Goal: Navigation & Orientation: Find specific page/section

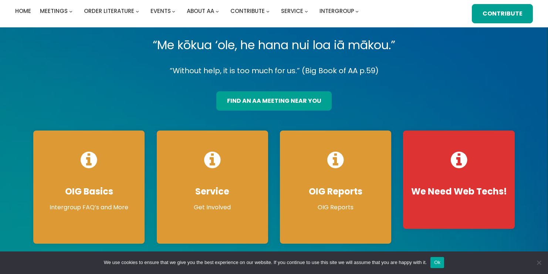
scroll to position [16, 0]
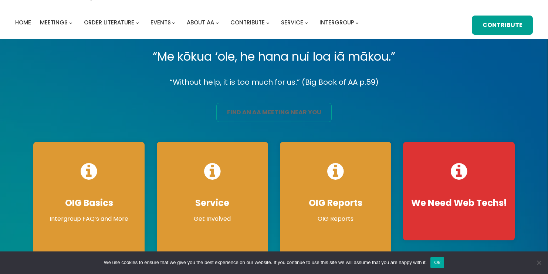
click at [232, 111] on link "find an aa meeting near you" at bounding box center [273, 112] width 115 height 19
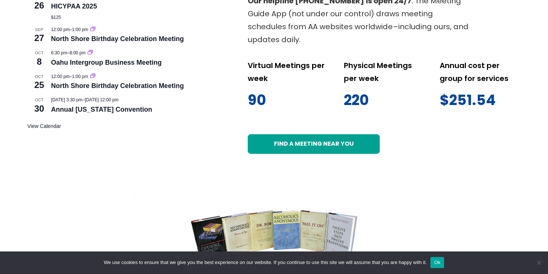
scroll to position [434, 0]
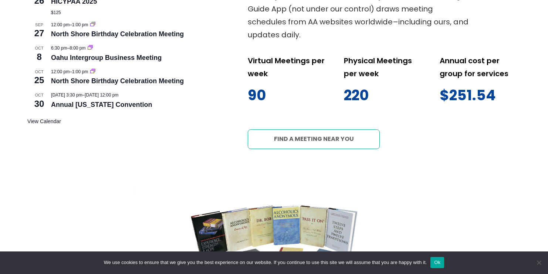
click at [338, 134] on link "Find a meeting near you" at bounding box center [314, 139] width 132 height 19
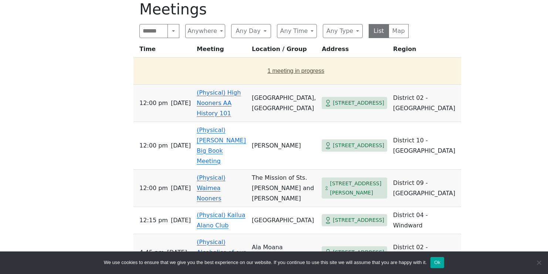
scroll to position [232, 0]
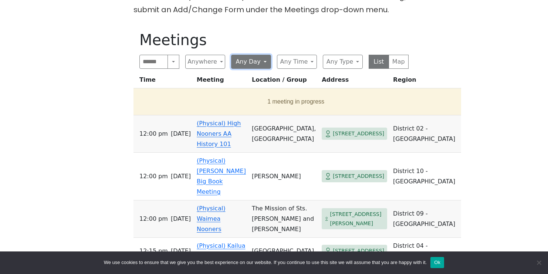
click at [262, 61] on button "Any Day" at bounding box center [251, 62] width 40 height 14
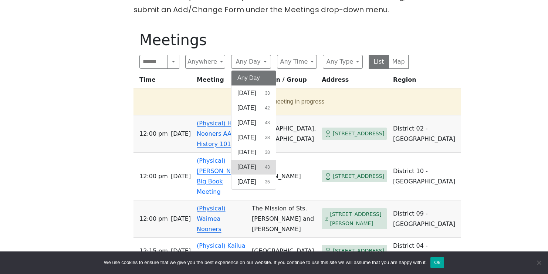
click at [258, 172] on button "Friday 43" at bounding box center [254, 167] width 44 height 15
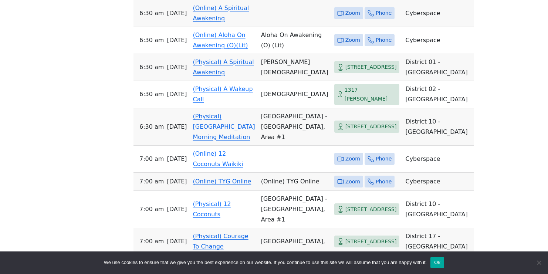
scroll to position [419, 0]
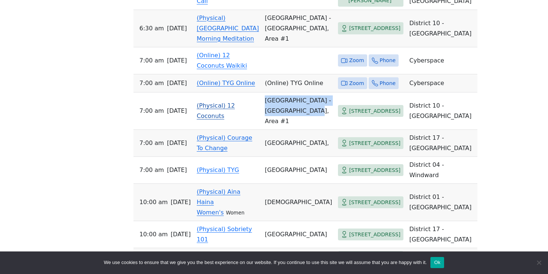
drag, startPoint x: 255, startPoint y: 164, endPoint x: 285, endPoint y: 187, distance: 37.5
click at [285, 130] on td "Kapiolani Park - Beach Side, Area #1" at bounding box center [298, 111] width 73 height 37
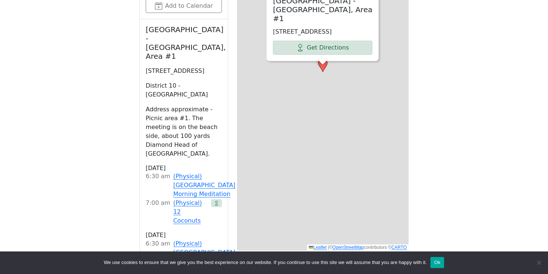
scroll to position [258, 0]
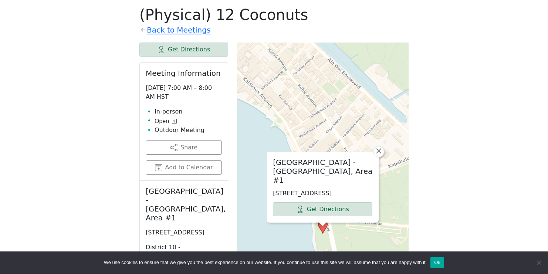
click at [385, 151] on div "Kapiolani Park - Beach Side, Area #1 2679 Kalakaua Ave, Honolulu, HI 96815, USA…" at bounding box center [323, 228] width 172 height 370
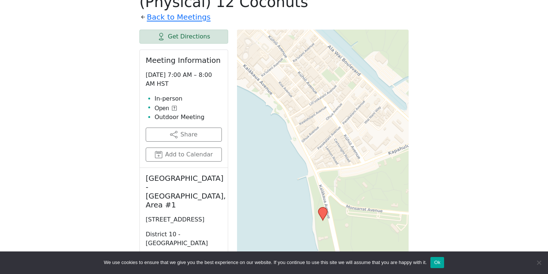
scroll to position [271, 0]
drag, startPoint x: 216, startPoint y: 210, endPoint x: 144, endPoint y: 194, distance: 74.2
copy div "2679 Kalakaua Ave, Honolulu, HI 96815, USA"
